Goal: Find specific page/section: Find specific page/section

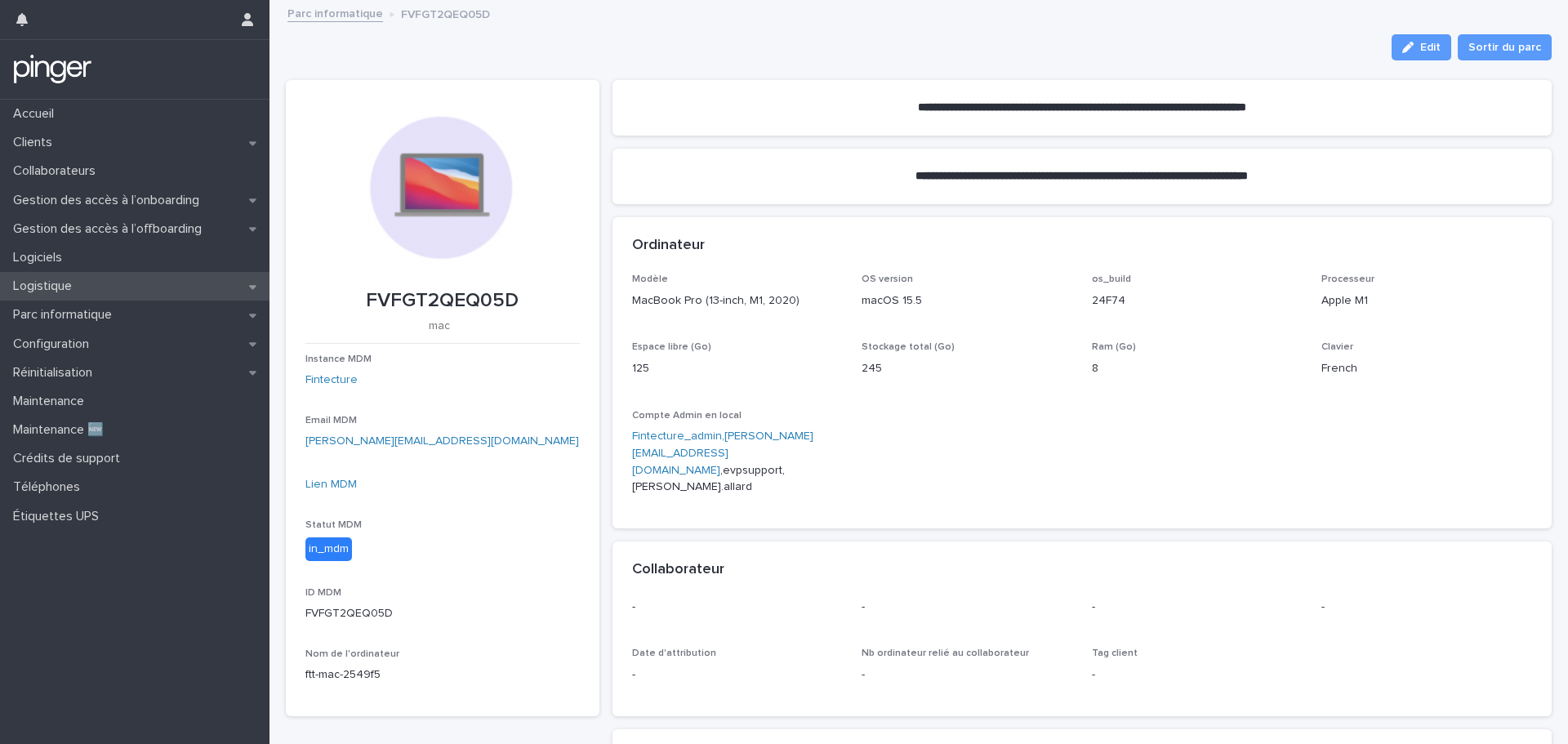
click at [130, 289] on div "Logistique" at bounding box center [134, 286] width 269 height 28
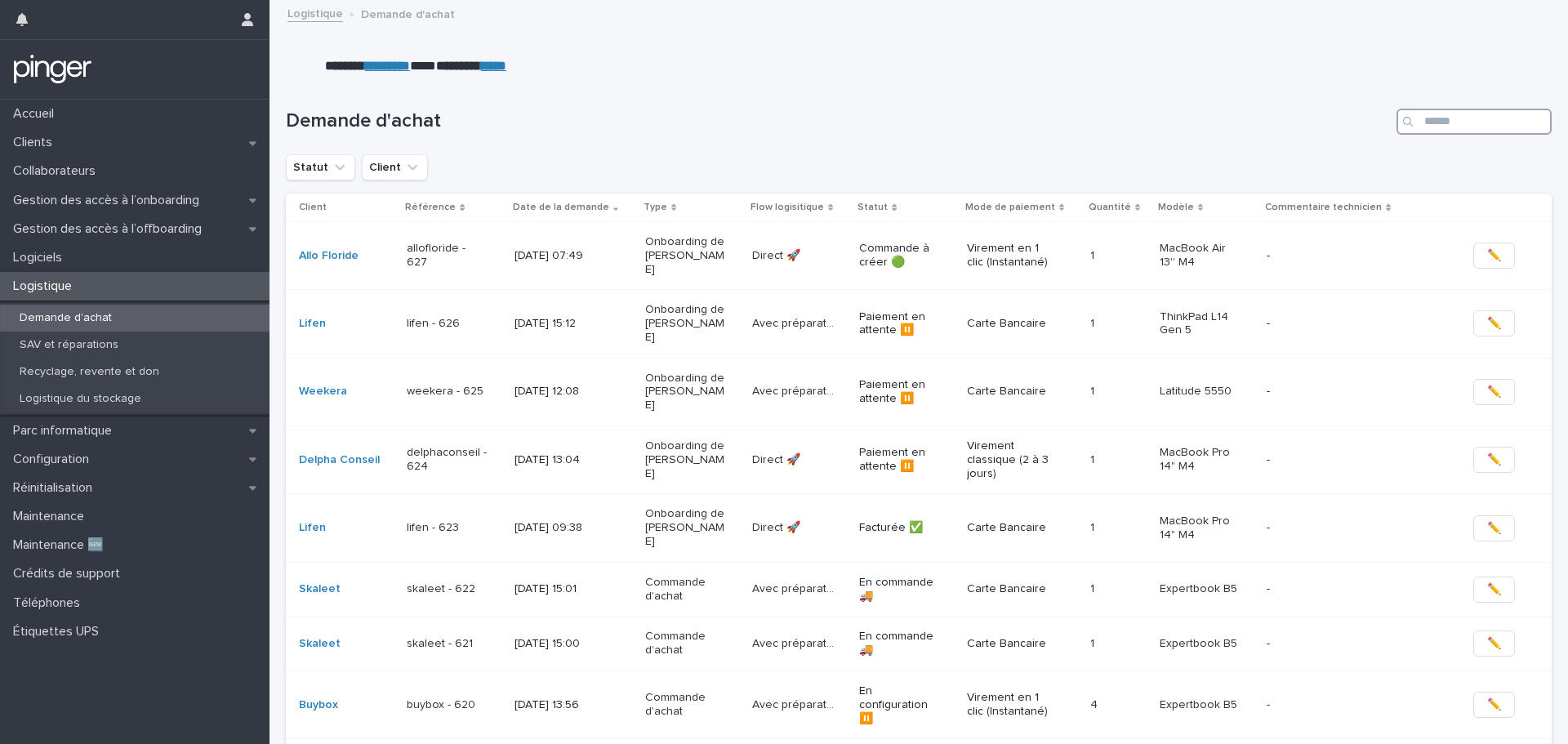
click at [1446, 120] on input "Search" at bounding box center [1474, 121] width 155 height 26
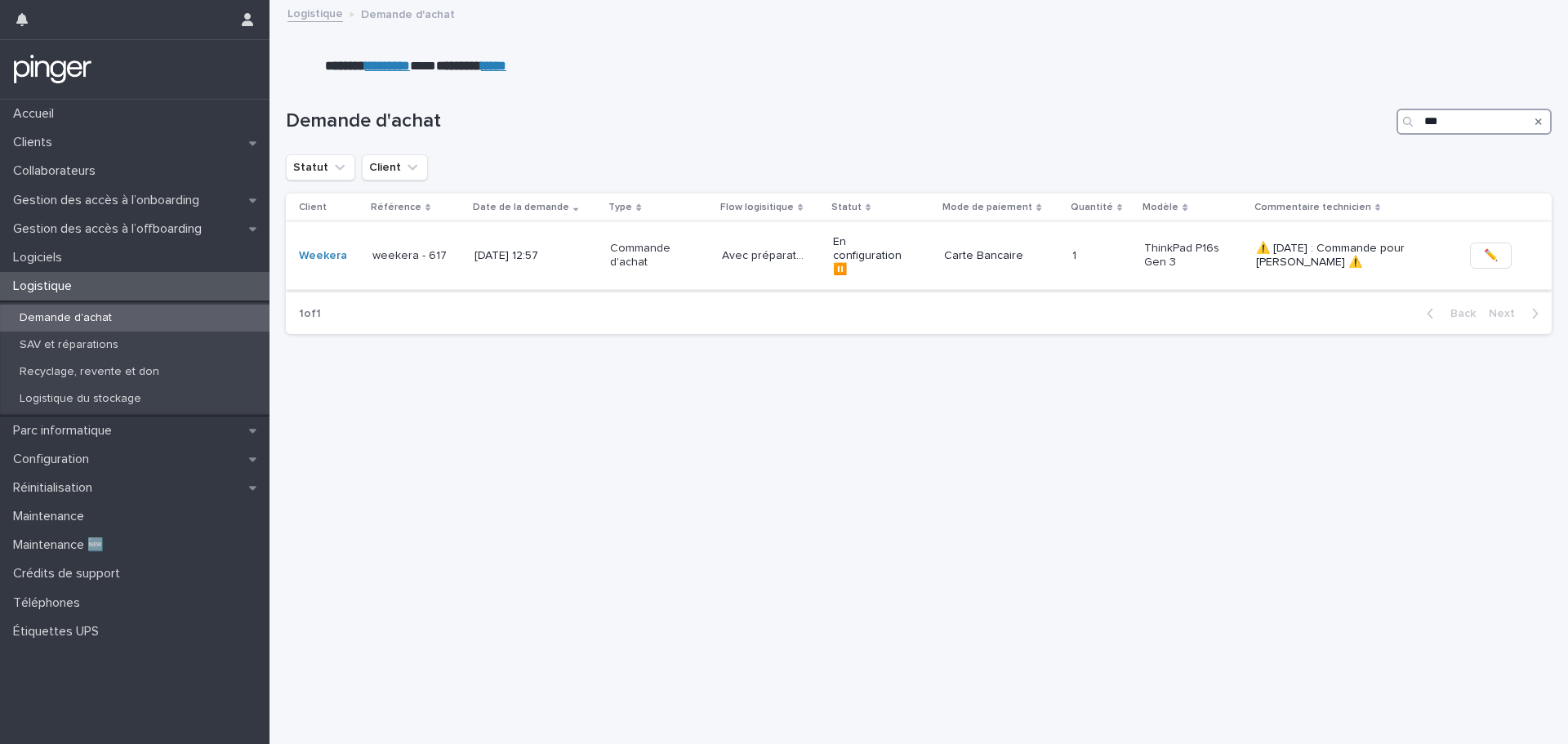
type input "***"
click at [675, 244] on p "Commande d'achat" at bounding box center [651, 255] width 82 height 28
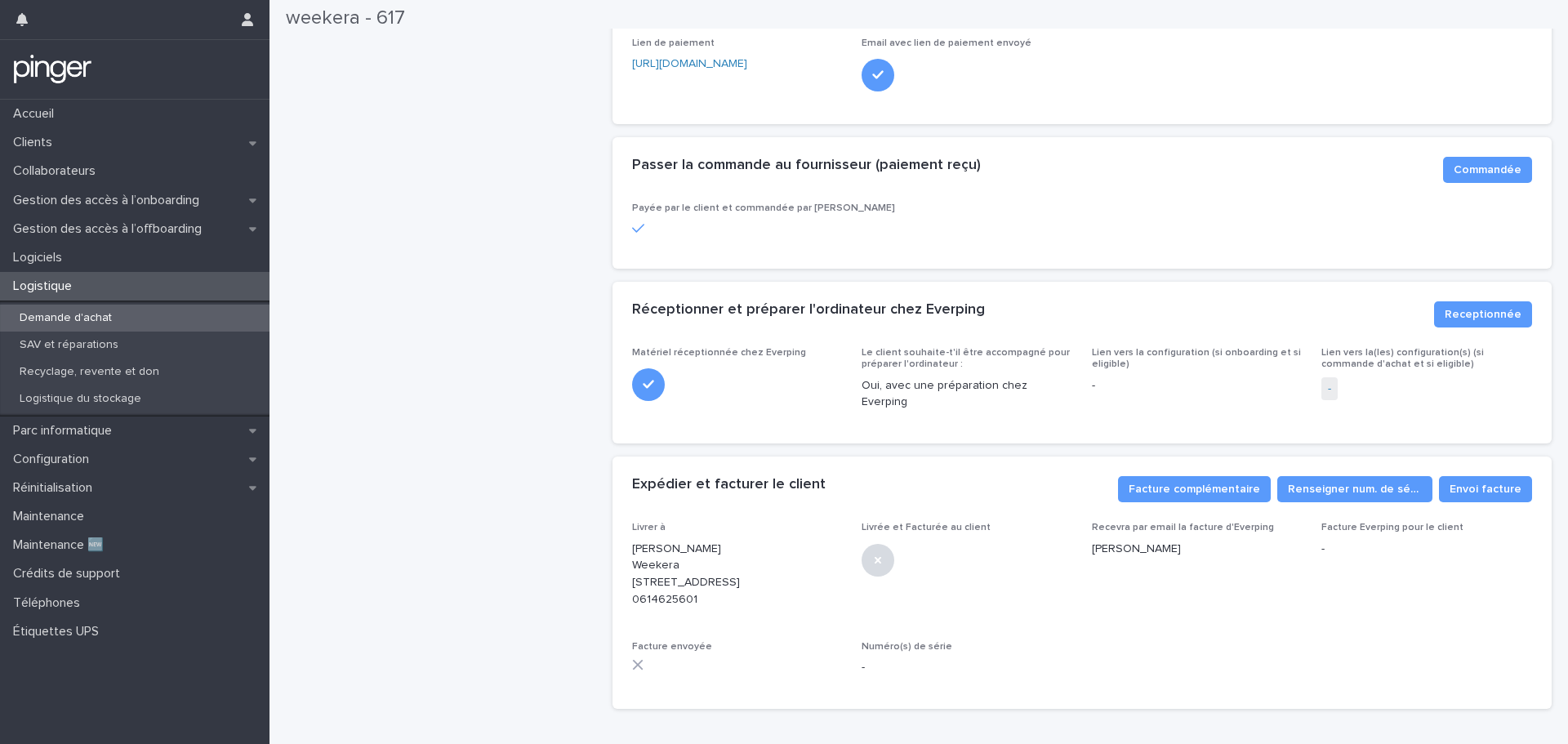
scroll to position [490, 0]
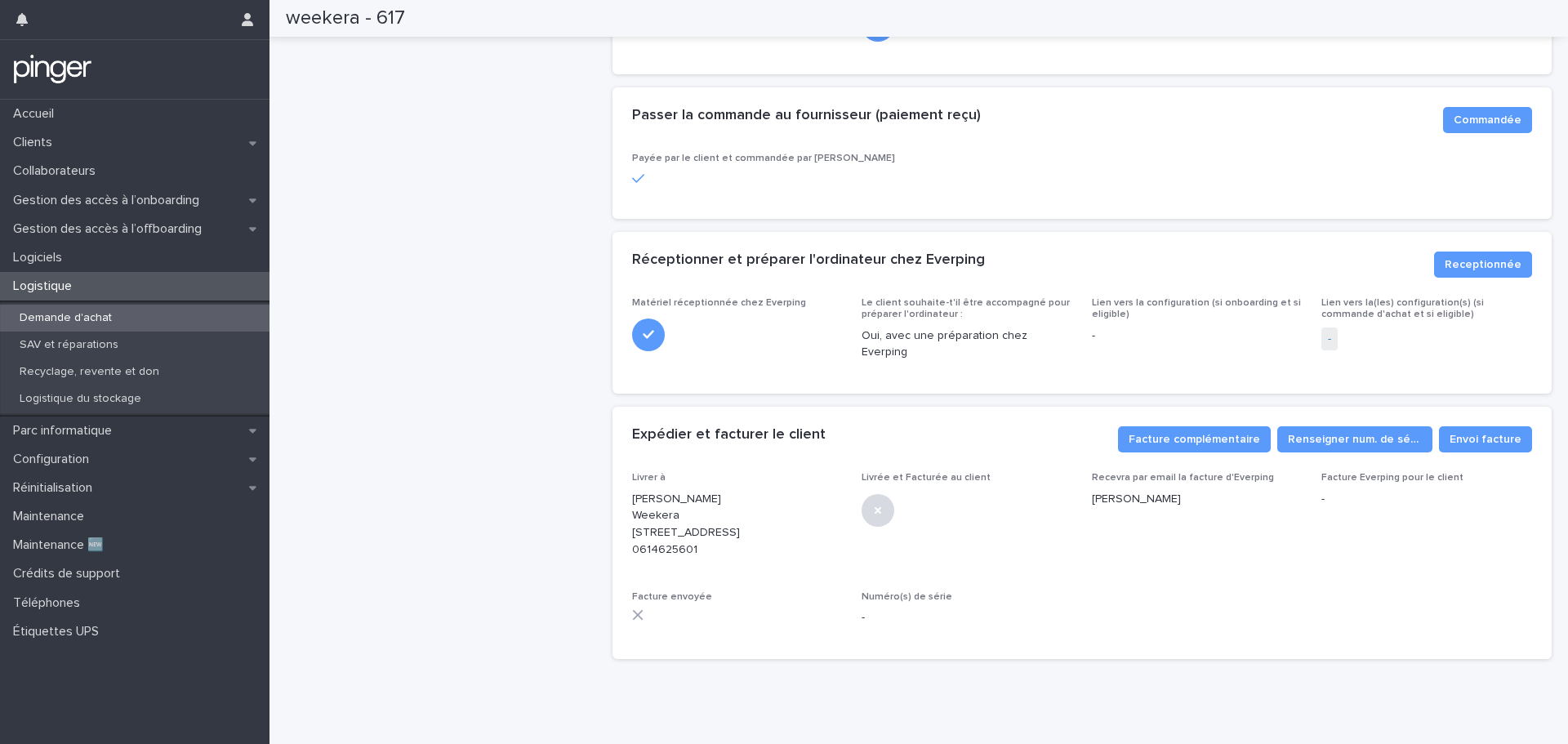
click at [1322, 336] on span "-" at bounding box center [1330, 339] width 16 height 24
click at [1328, 338] on link "-" at bounding box center [1330, 339] width 4 height 17
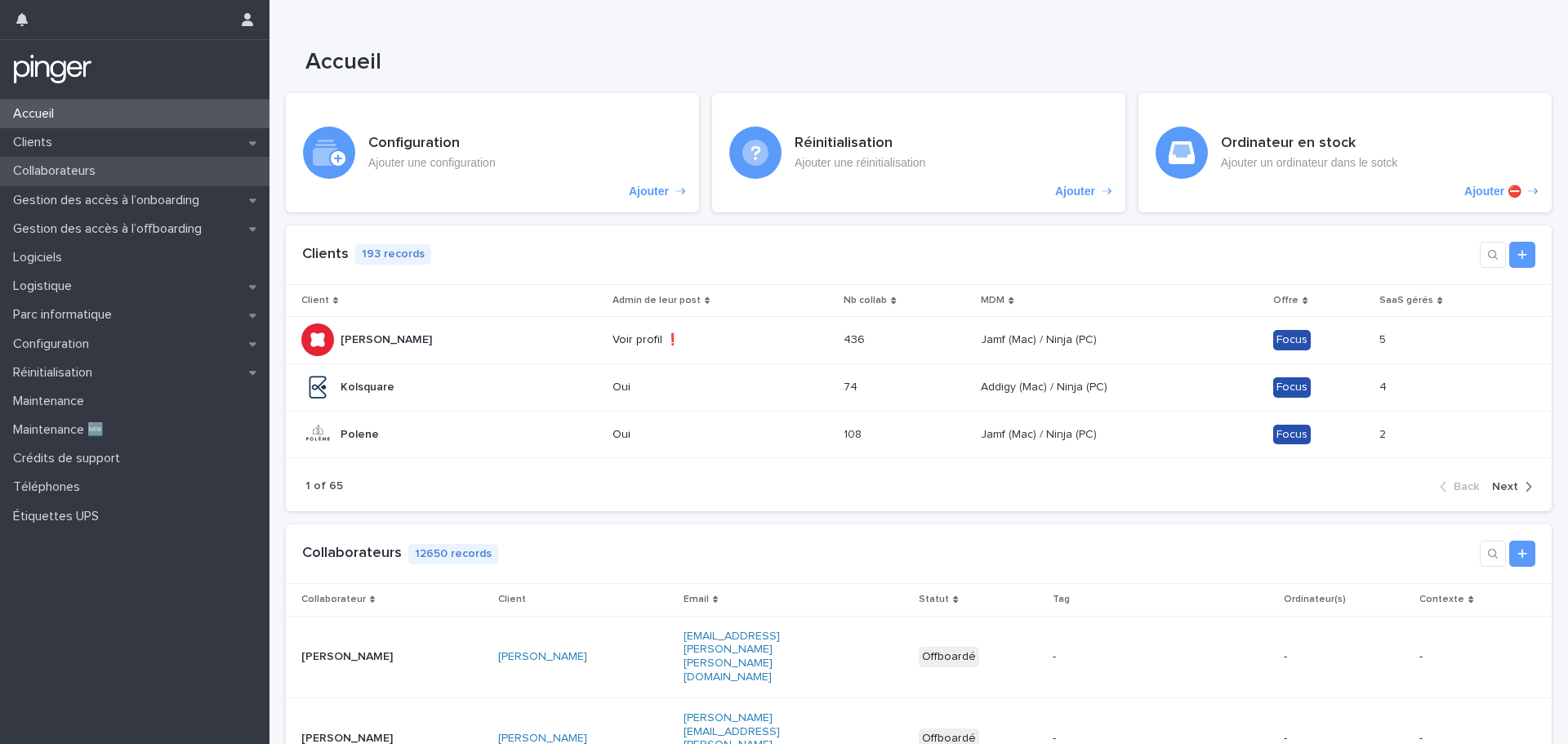
click at [120, 169] on div "Collaborateurs" at bounding box center [134, 171] width 269 height 28
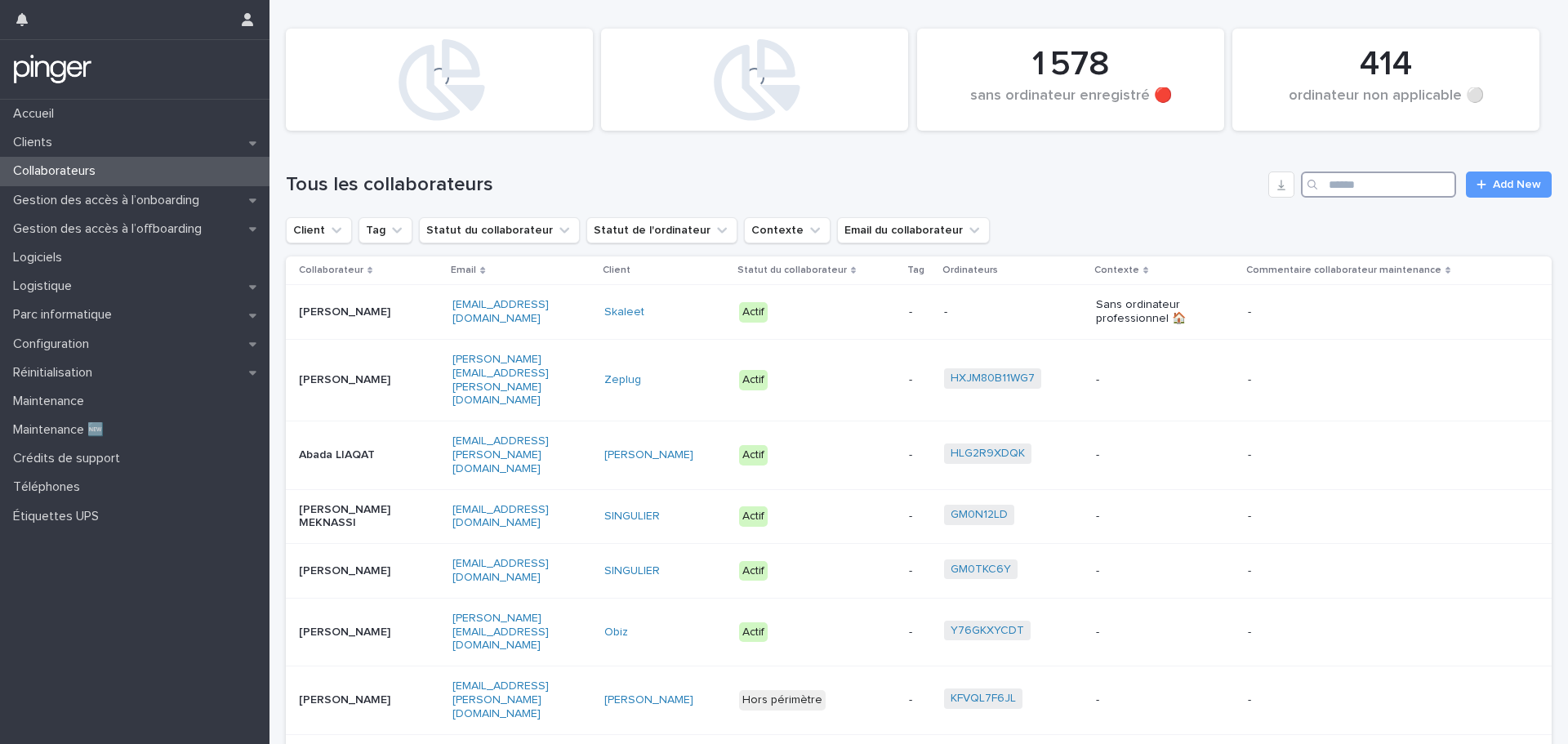
click at [1399, 177] on input "Search" at bounding box center [1379, 184] width 155 height 26
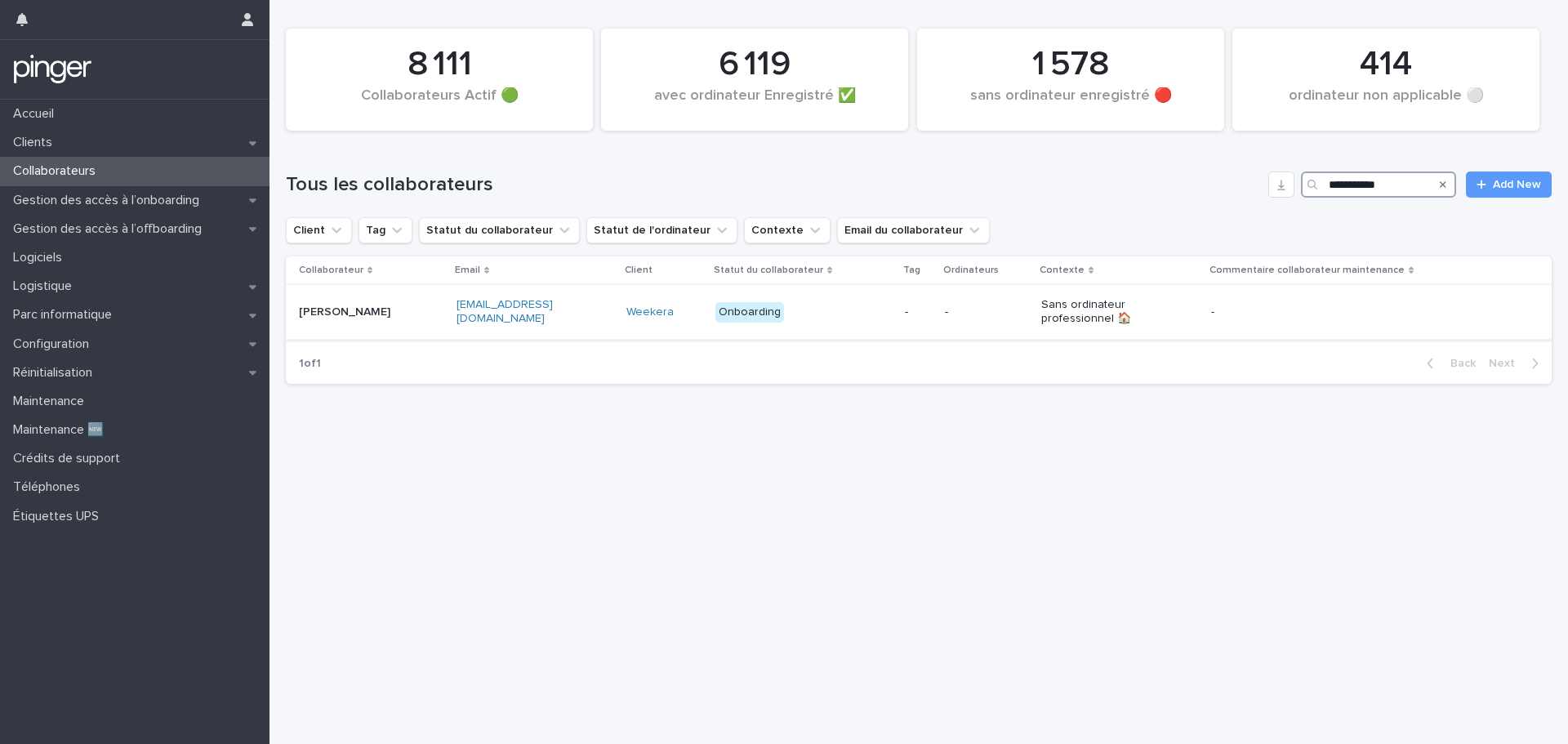
type input "**********"
click at [645, 305] on link "Weekera" at bounding box center [649, 312] width 47 height 14
